Goal: Find specific page/section: Find specific page/section

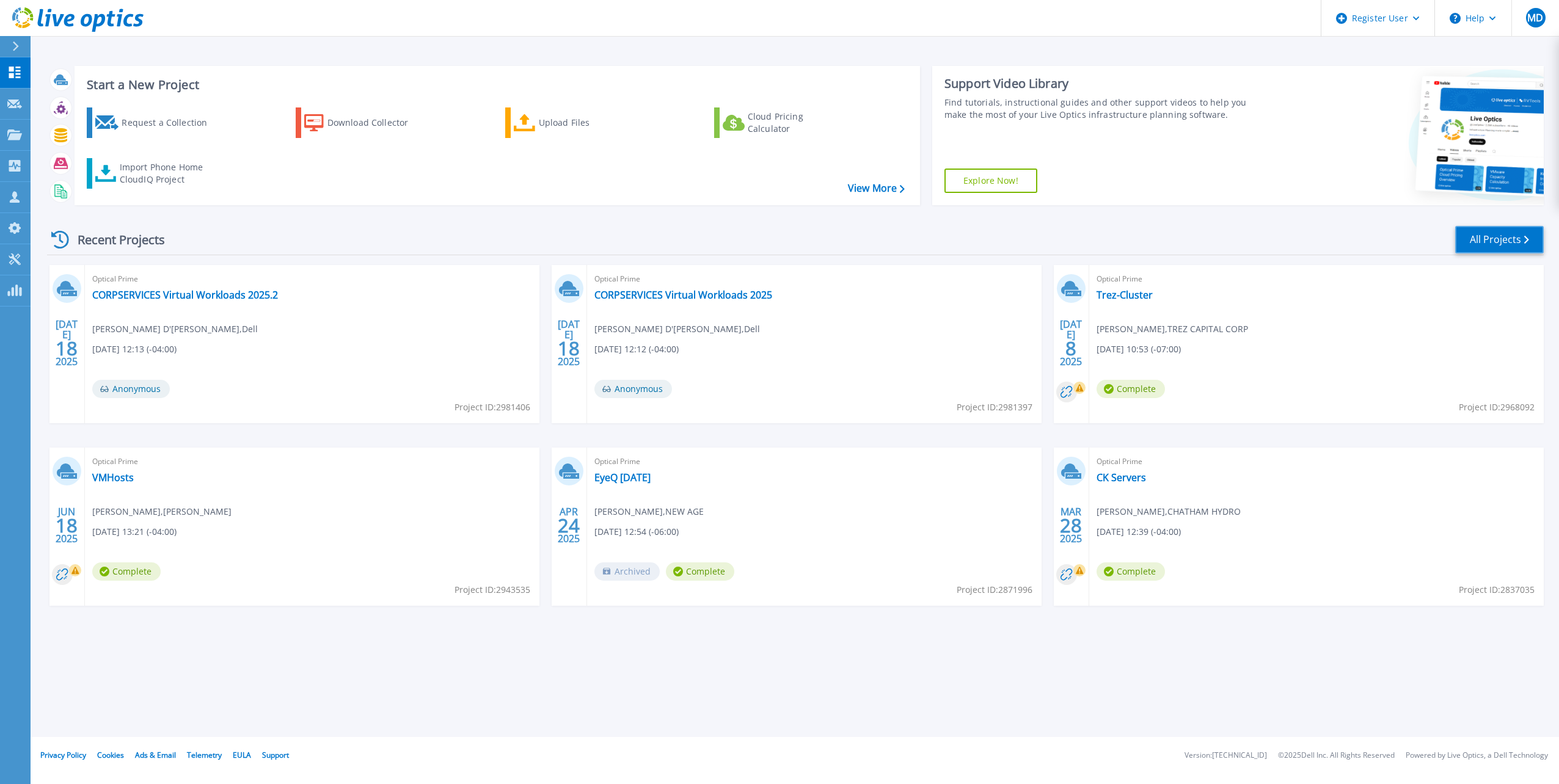
click at [1464, 246] on link "All Projects" at bounding box center [1499, 240] width 89 height 27
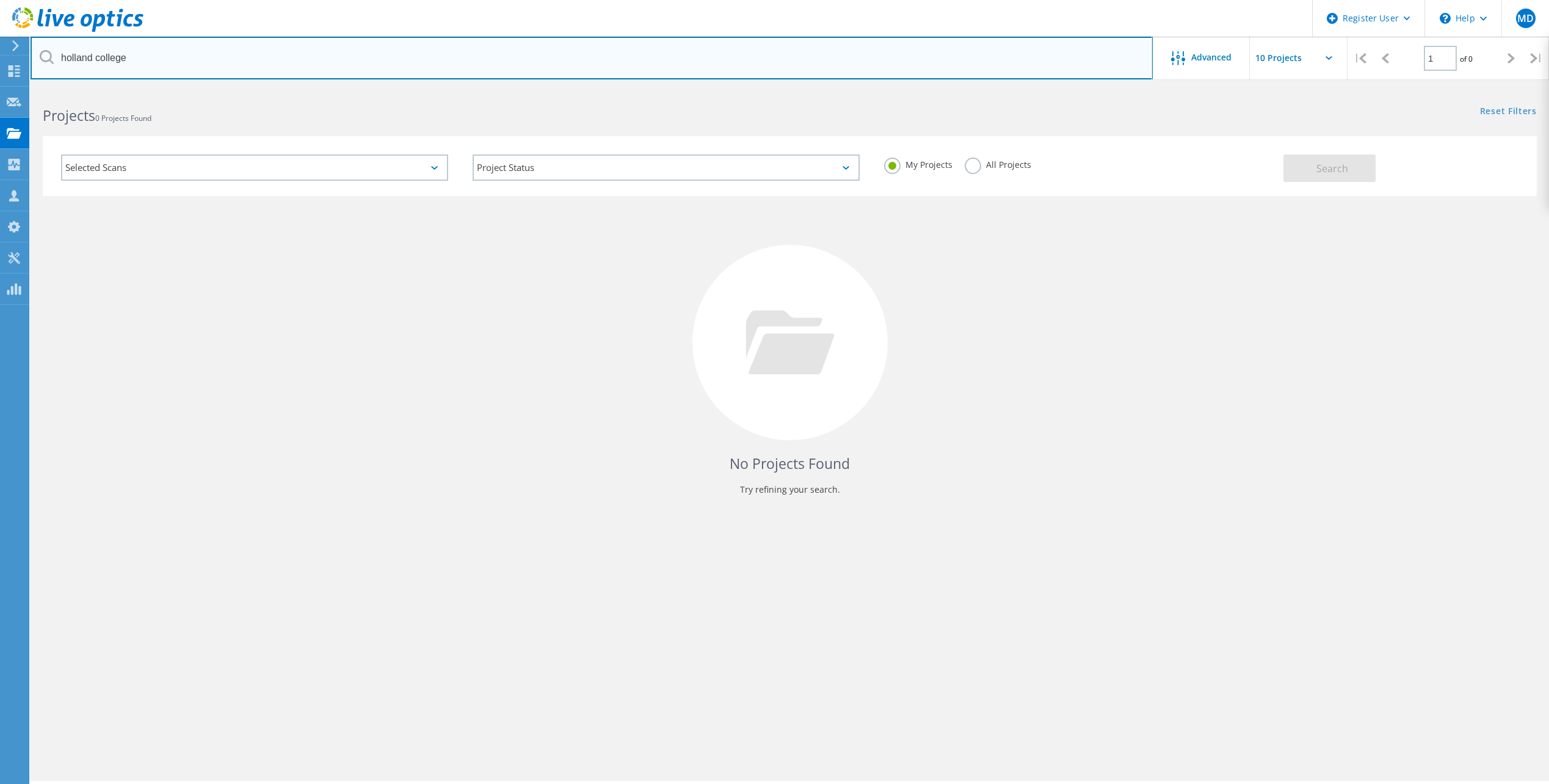
click at [905, 69] on input "holland college" at bounding box center [592, 58] width 1123 height 43
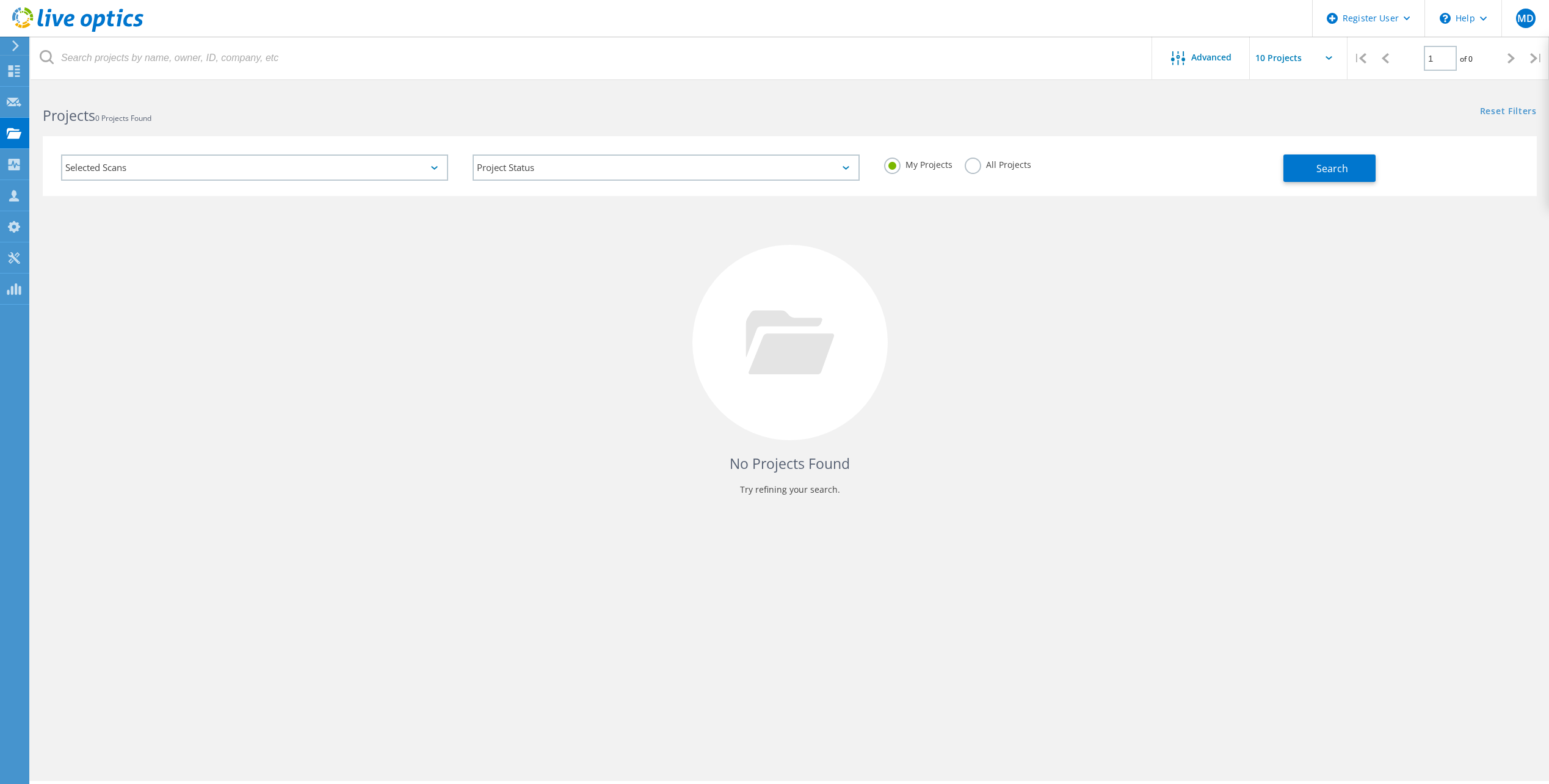
click at [972, 153] on div "My Projects All Projects" at bounding box center [1078, 165] width 411 height 45
click at [976, 166] on label "All Projects" at bounding box center [998, 163] width 67 height 12
click at [0, 0] on input "All Projects" at bounding box center [0, 0] width 0 height 0
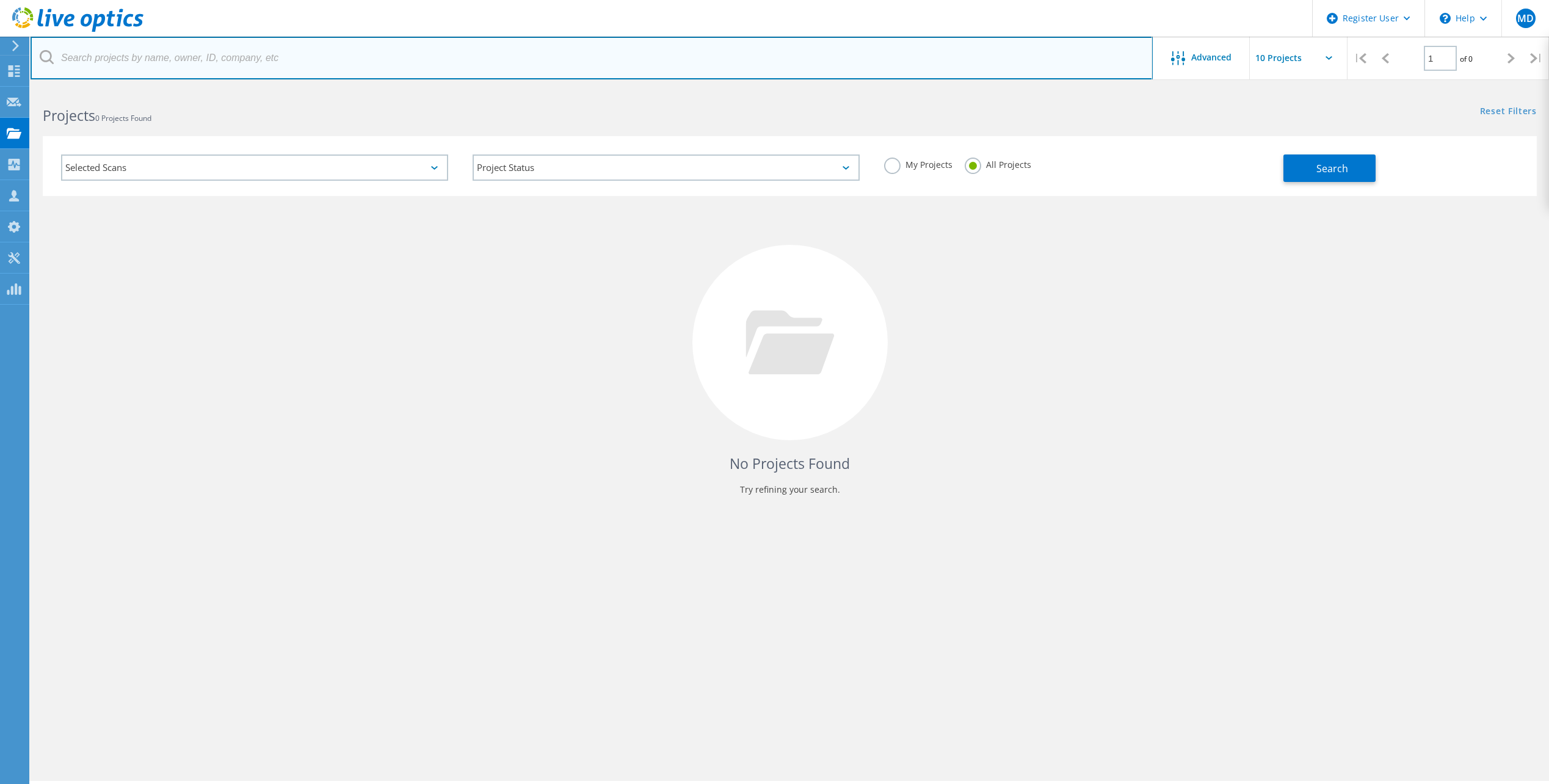
click at [947, 56] on input "text" at bounding box center [592, 58] width 1123 height 43
type input "ocadu.ca"
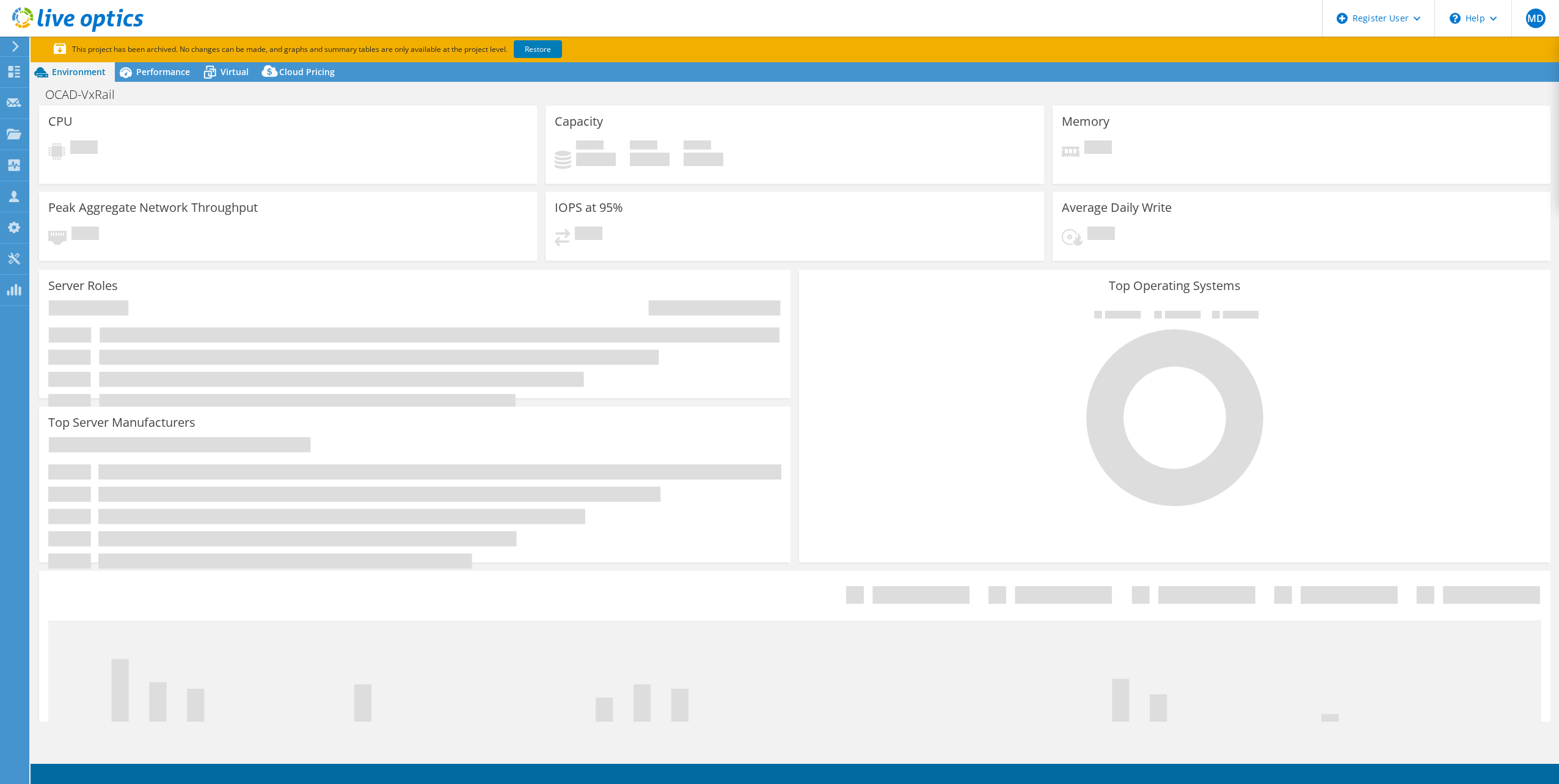
select select "Canada"
select select "USD"
